Goal: Navigation & Orientation: Find specific page/section

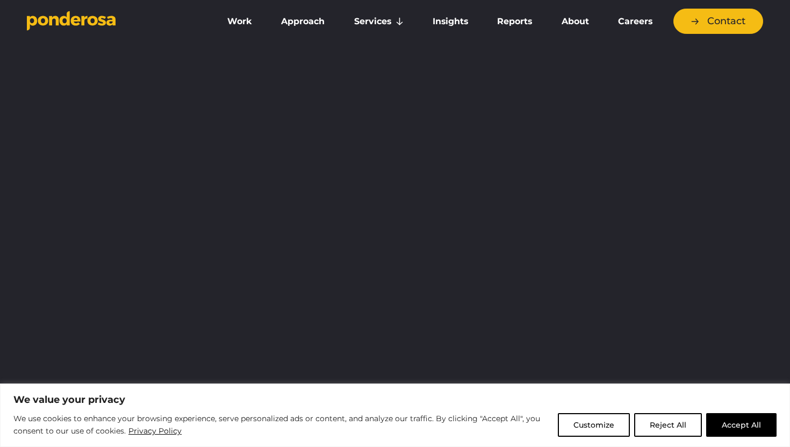
scroll to position [565, 0]
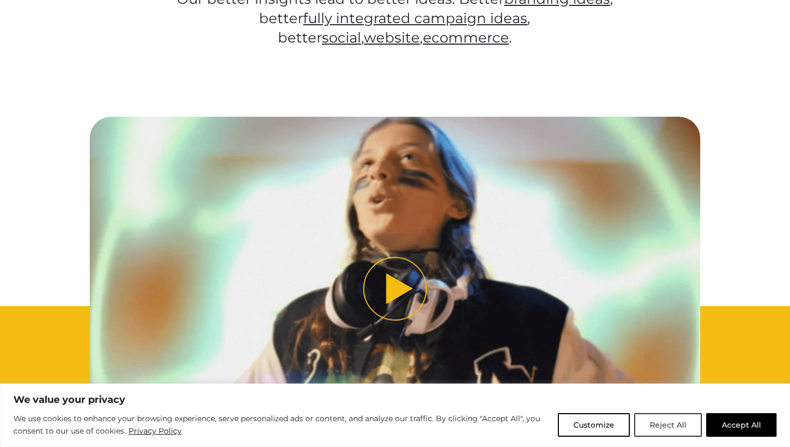
click at [654, 429] on button "Reject All" at bounding box center [668, 425] width 68 height 24
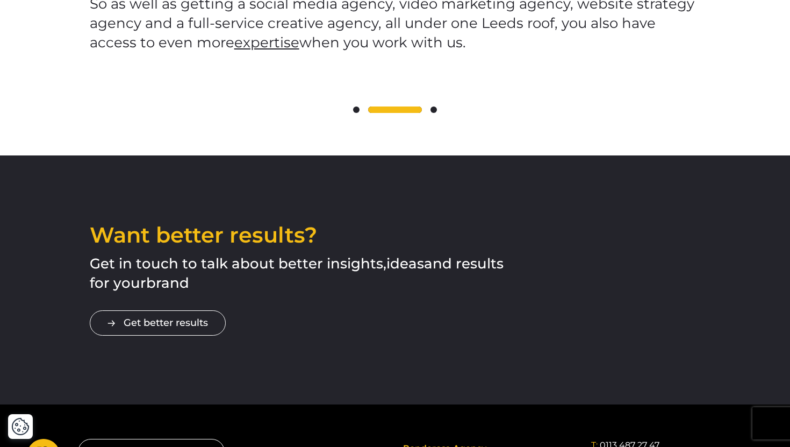
scroll to position [1914, 0]
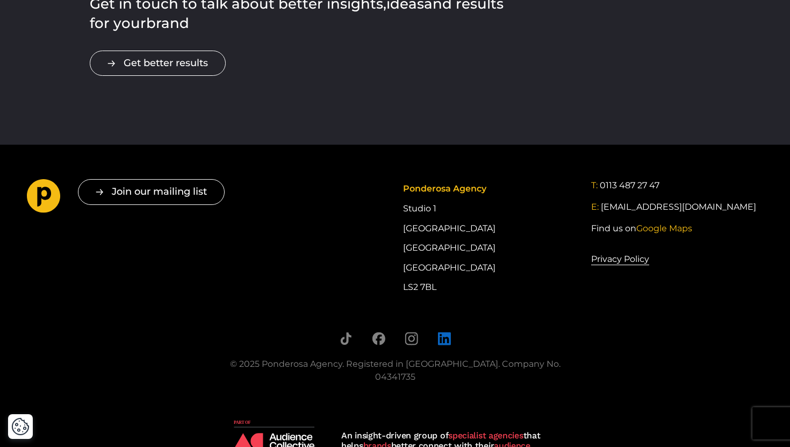
click at [442, 332] on icon "Follow us on LinkedIn" at bounding box center [444, 338] width 13 height 13
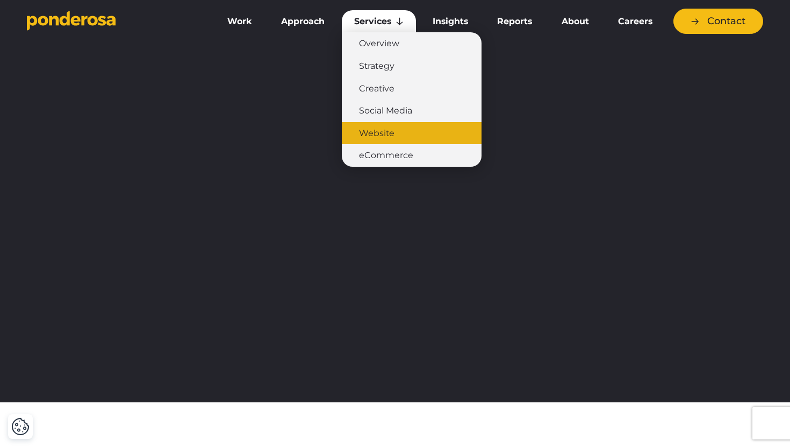
click at [387, 134] on link "Website" at bounding box center [412, 133] width 140 height 23
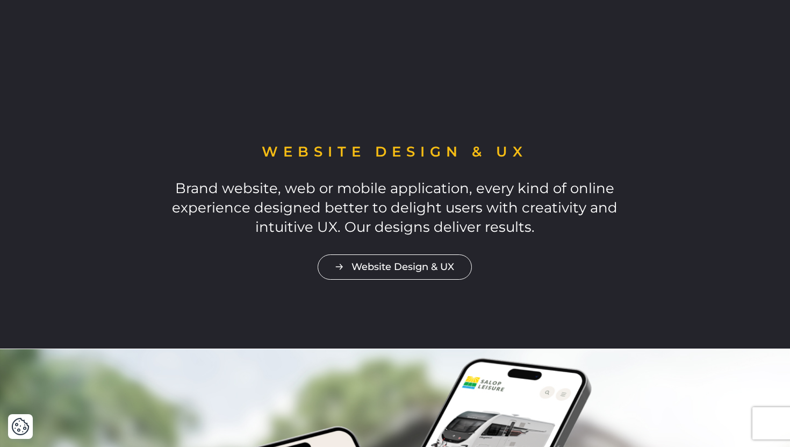
scroll to position [714, 0]
